Goal: Task Accomplishment & Management: Use online tool/utility

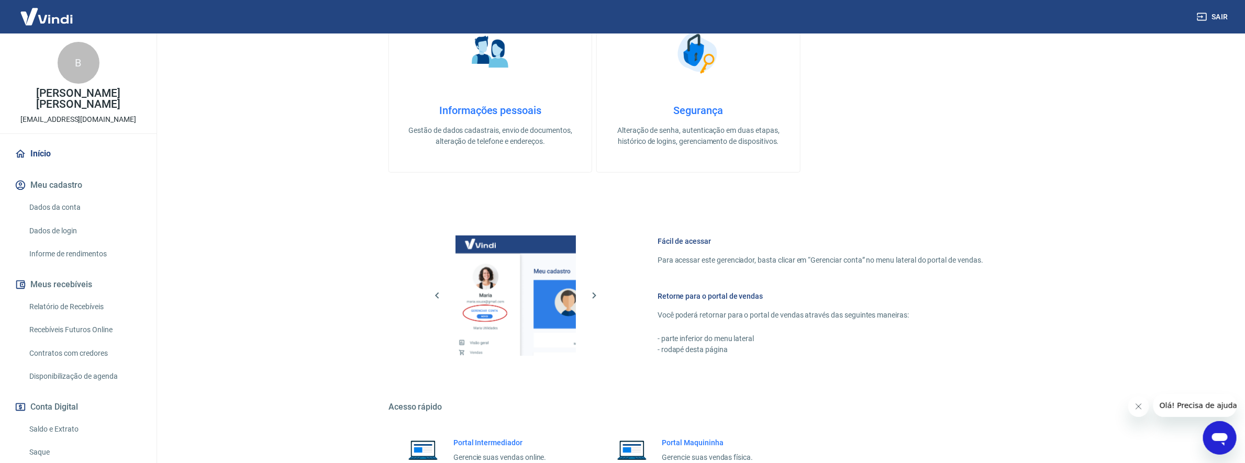
scroll to position [275, 0]
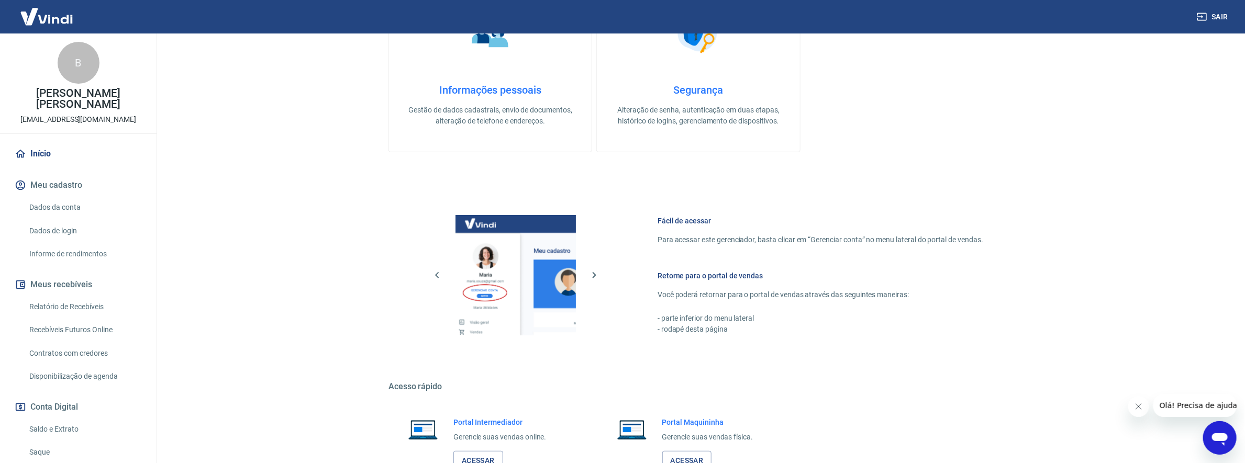
click at [1140, 412] on button "Fechar mensagem da empresa" at bounding box center [1138, 406] width 21 height 21
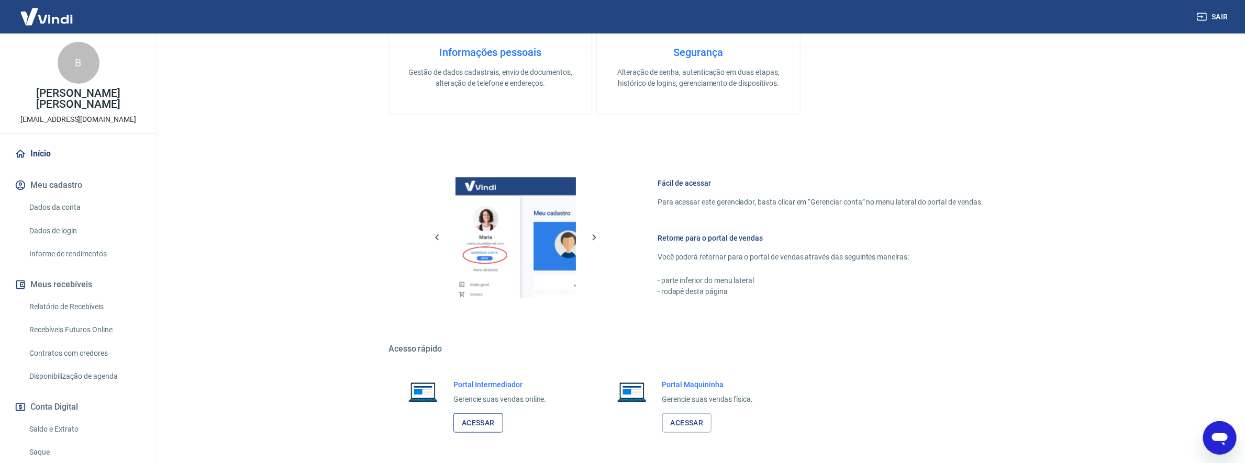
scroll to position [328, 0]
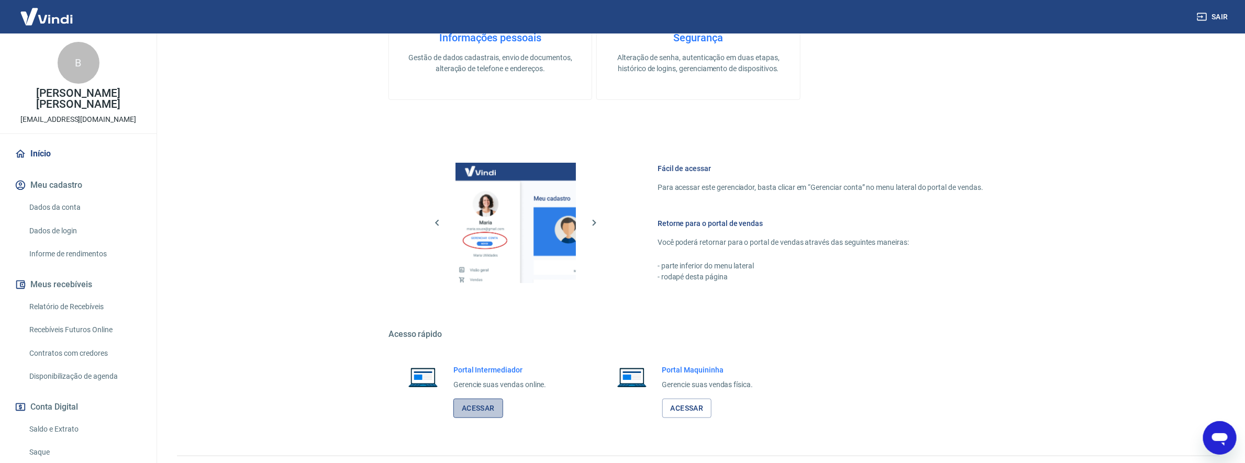
click at [483, 407] on link "Acessar" at bounding box center [478, 408] width 50 height 19
